Goal: Navigation & Orientation: Find specific page/section

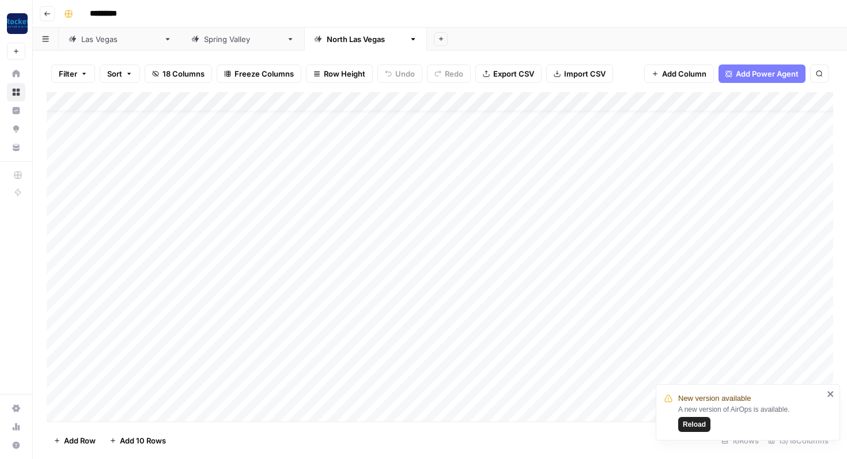
scroll to position [22, 0]
click at [96, 48] on link "[GEOGRAPHIC_DATA]" at bounding box center [120, 39] width 123 height 23
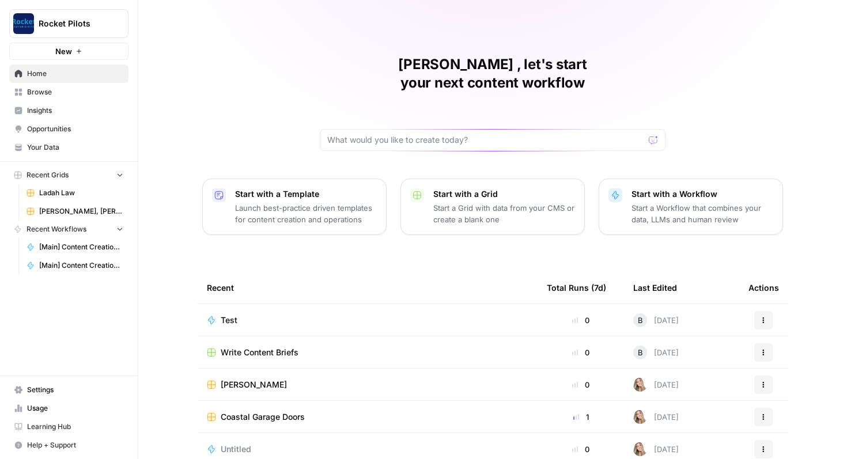
click at [55, 208] on span "[PERSON_NAME], [PERSON_NAME] & [PERSON_NAME]" at bounding box center [81, 211] width 84 height 10
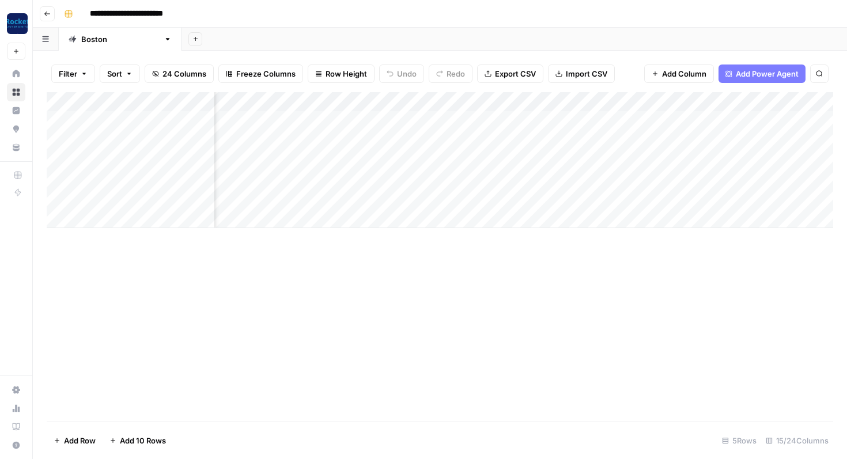
scroll to position [0, 365]
